Goal: Book appointment/travel/reservation

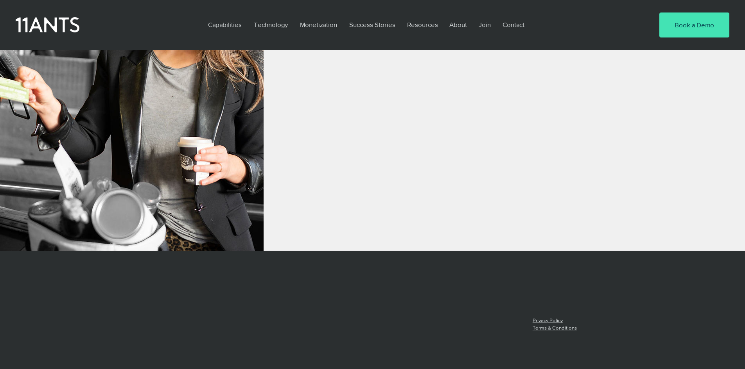
scroll to position [586, 0]
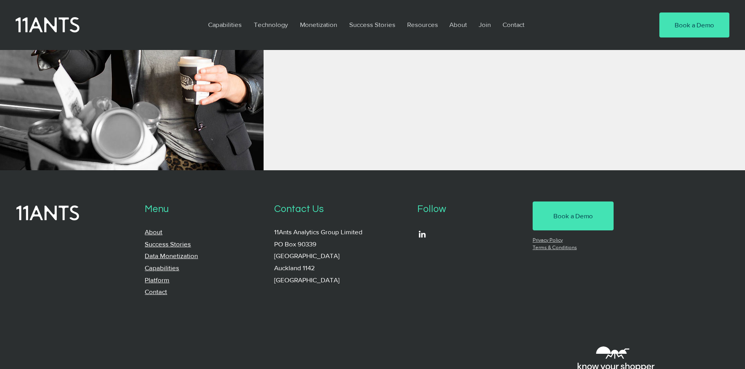
click at [48, 207] on icon at bounding box center [47, 213] width 63 height 25
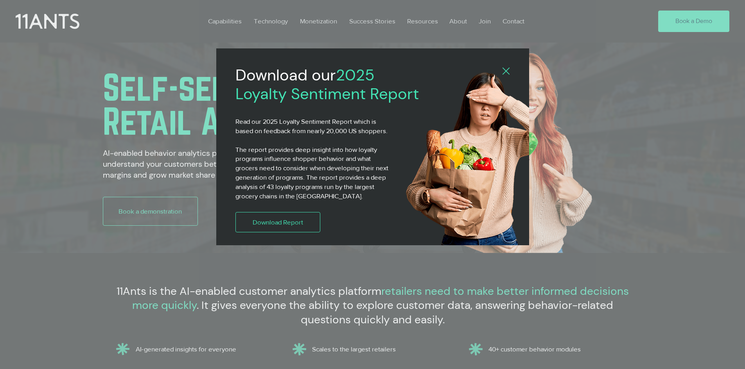
click at [506, 73] on icon "Back to site" at bounding box center [505, 71] width 7 height 7
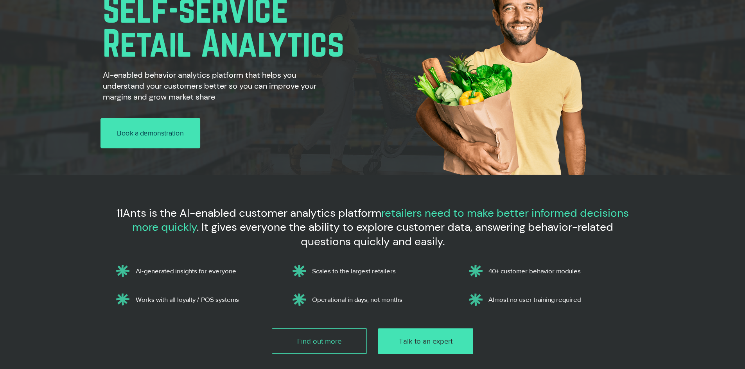
click at [134, 130] on span "Book a demonstration" at bounding box center [150, 133] width 66 height 10
